Goal: Task Accomplishment & Management: Manage account settings

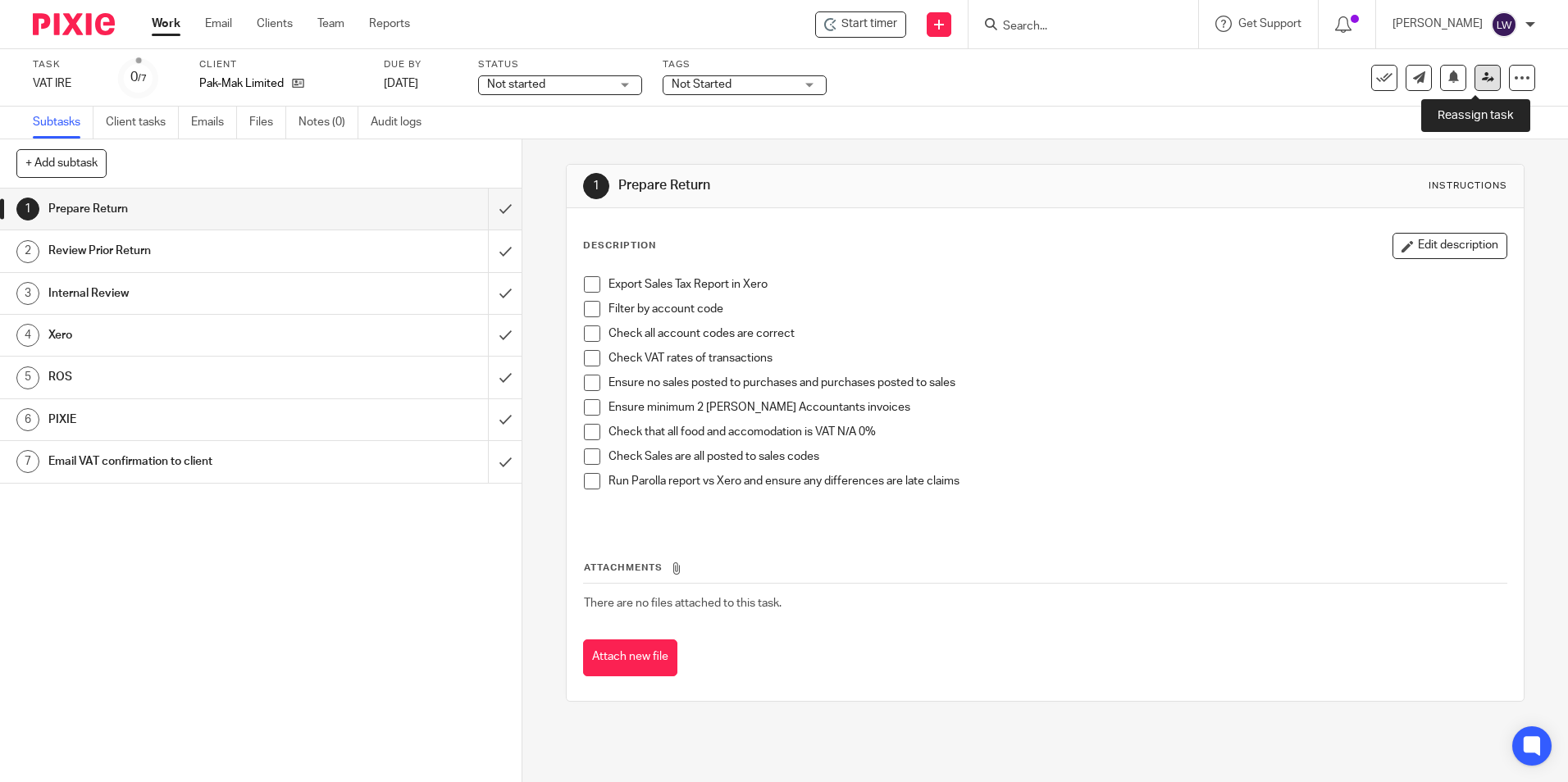
click at [1482, 78] on icon at bounding box center [1488, 78] width 13 height 13
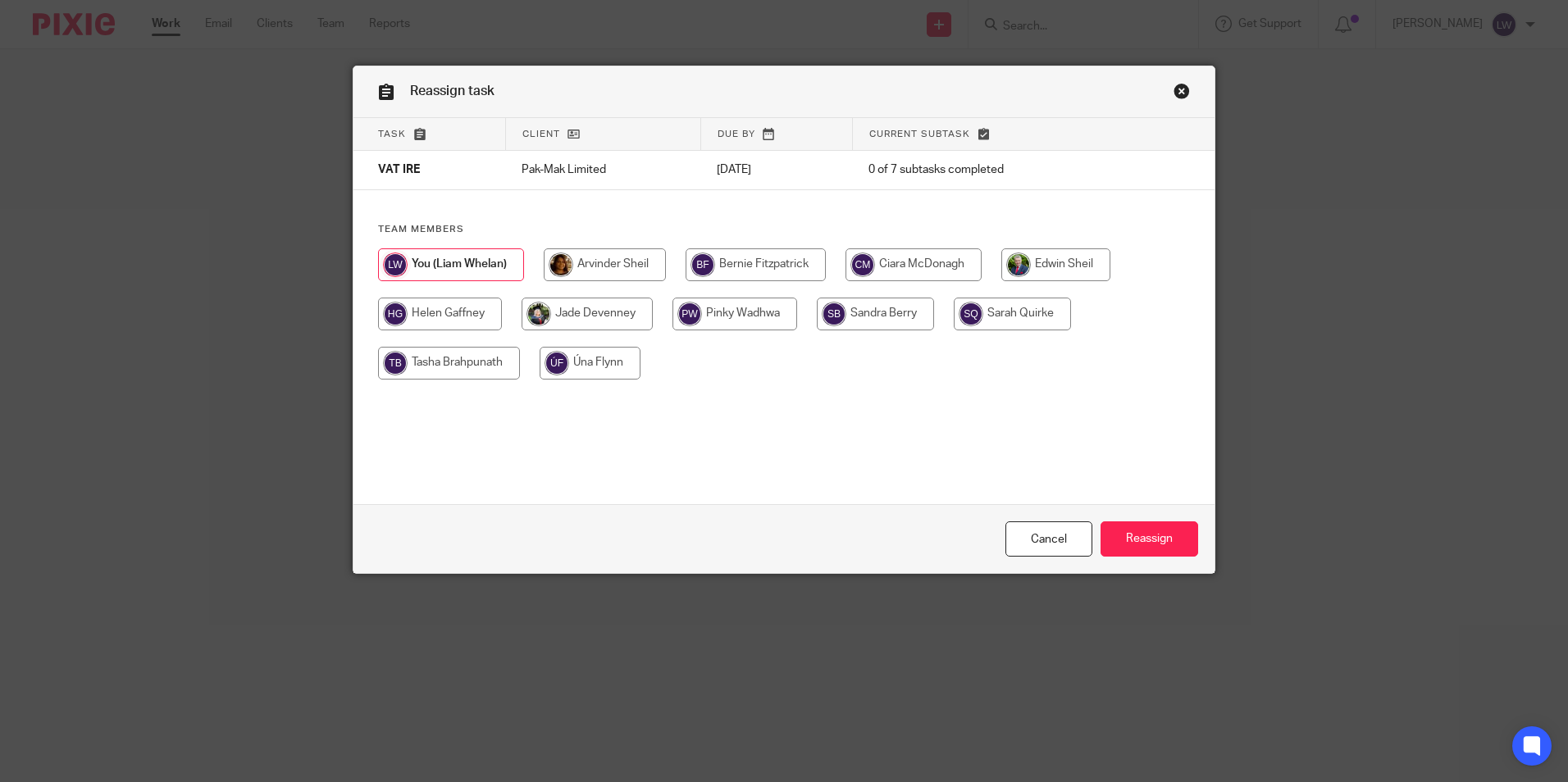
click at [889, 316] on input "radio" at bounding box center [875, 314] width 117 height 33
radio input "true"
click at [1168, 531] on input "Reassign" at bounding box center [1148, 539] width 98 height 35
